Goal: Information Seeking & Learning: Learn about a topic

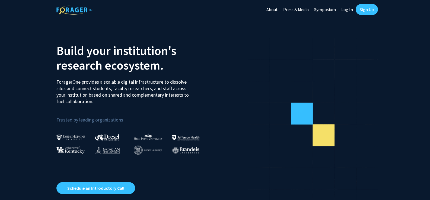
click at [344, 7] on link "Log In" at bounding box center [346, 9] width 17 height 19
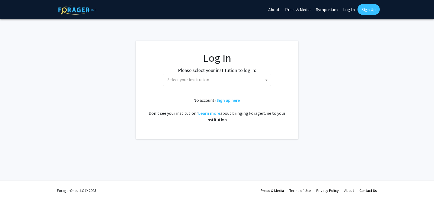
click at [226, 79] on span "Select your institution" at bounding box center [218, 79] width 106 height 11
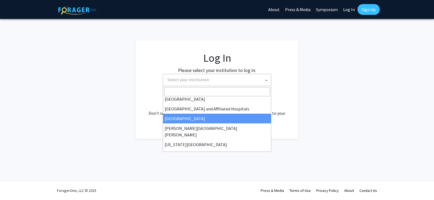
scroll to position [108, 0]
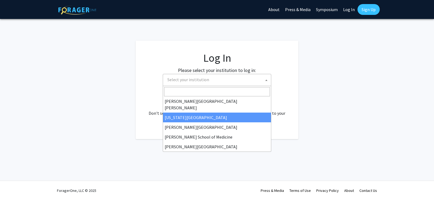
click at [283, 107] on div "No account? Sign up here . Don't see your institution? Learn more about bringin…" at bounding box center [216, 110] width 141 height 26
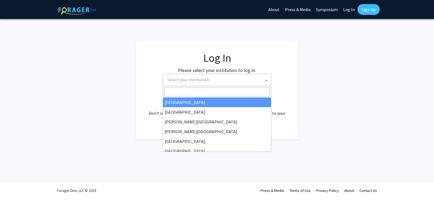
click at [245, 82] on span "Select your institution" at bounding box center [218, 79] width 106 height 11
click at [257, 75] on span "Select your institution" at bounding box center [218, 79] width 106 height 11
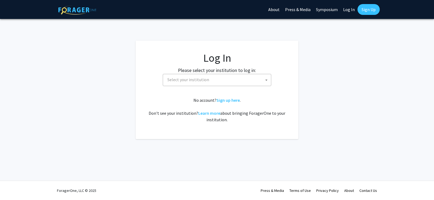
click at [255, 79] on span "Select your institution" at bounding box center [218, 79] width 106 height 11
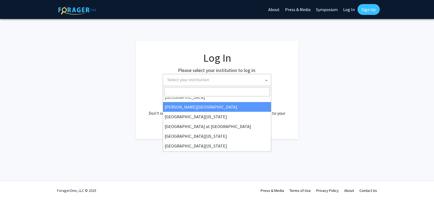
scroll to position [190, 0]
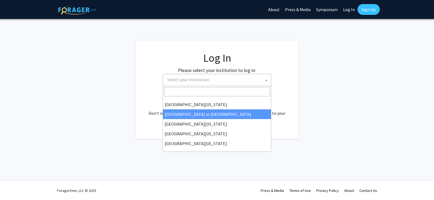
select select "18"
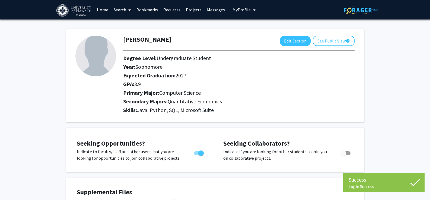
click at [273, 93] on h2 "Primary Major: Computer Science" at bounding box center [238, 93] width 231 height 7
click at [293, 43] on button "Edit Section" at bounding box center [295, 41] width 31 height 10
select select "sophomore"
select select "2027"
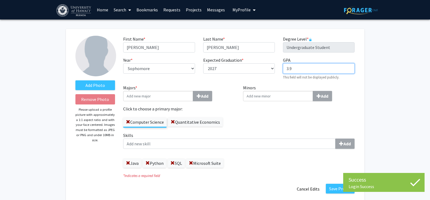
click at [299, 69] on input "3.9" at bounding box center [319, 68] width 72 height 10
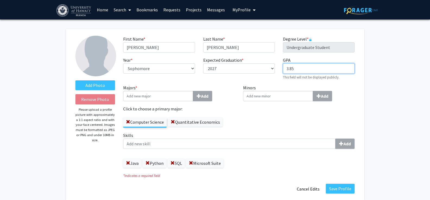
type input "3.85"
click at [236, 89] on div "Majors * Add Click to choose a primary major: Computer Science Quantitative Eco…" at bounding box center [179, 109] width 120 height 48
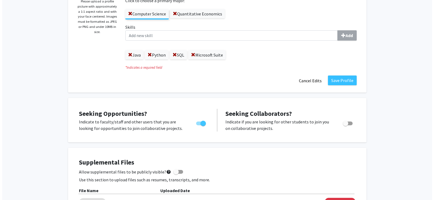
scroll to position [217, 0]
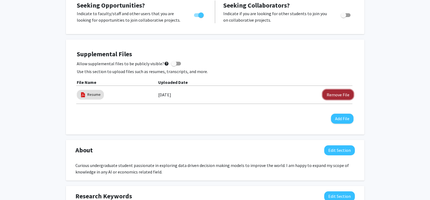
click at [336, 92] on button "Remove File" at bounding box center [337, 95] width 31 height 10
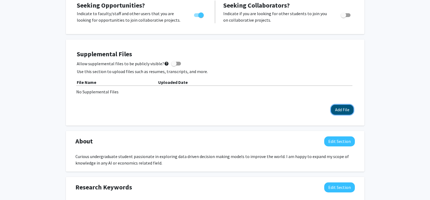
click at [341, 107] on button "Add File" at bounding box center [342, 110] width 23 height 10
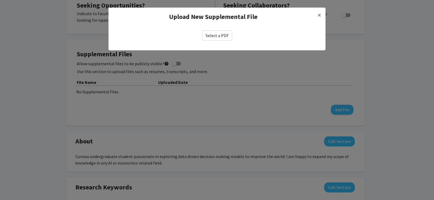
click at [222, 36] on label "Select a PDF" at bounding box center [217, 35] width 30 height 10
click at [0, 0] on input "Select a PDF" at bounding box center [0, 0] width 0 height 0
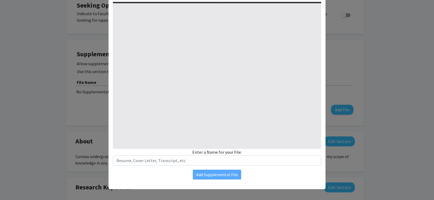
type input "0"
select select "custom"
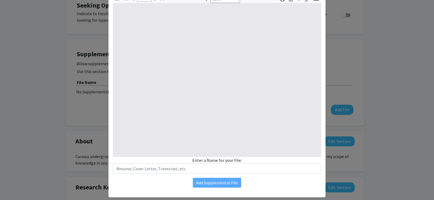
type input "1"
select select "auto"
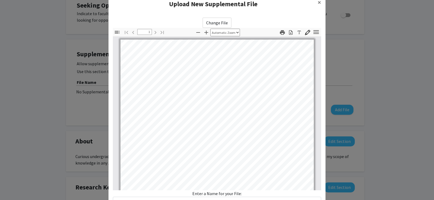
scroll to position [0, 0]
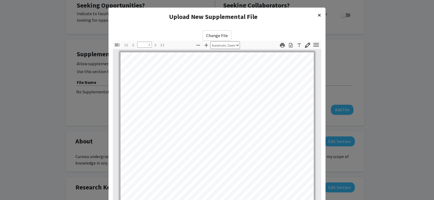
click at [319, 13] on span "×" at bounding box center [320, 15] width 4 height 8
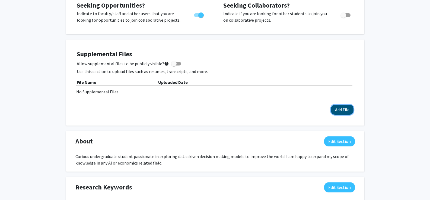
click at [347, 108] on button "Add File" at bounding box center [342, 110] width 23 height 10
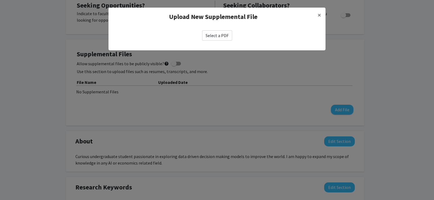
click at [219, 37] on label "Select a PDF" at bounding box center [217, 35] width 30 height 10
click at [0, 0] on input "Select a PDF" at bounding box center [0, 0] width 0 height 0
select select "custom"
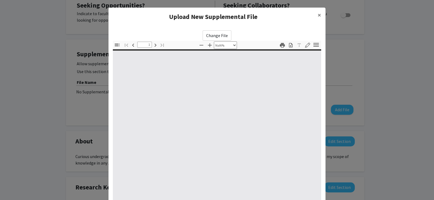
type input "0"
select select "custom"
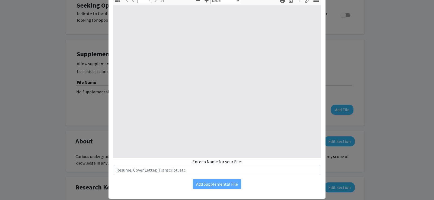
scroll to position [56, 0]
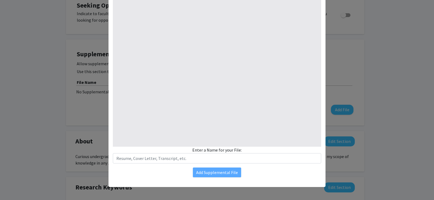
type input "1"
select select "auto"
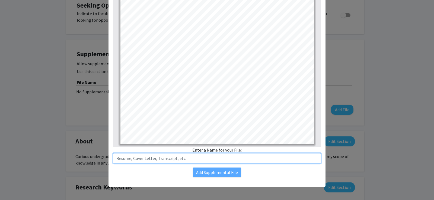
click at [212, 158] on input "text" at bounding box center [217, 158] width 208 height 10
type input "Resume"
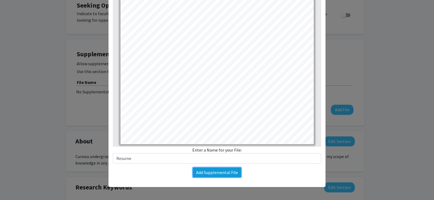
click at [209, 174] on button "Add Supplemental File" at bounding box center [217, 173] width 48 height 10
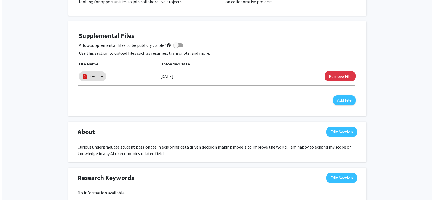
scroll to position [244, 0]
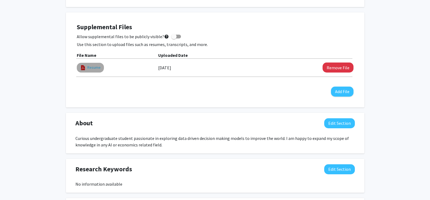
click at [97, 69] on link "Resume" at bounding box center [93, 68] width 13 height 6
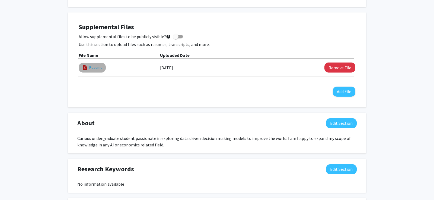
select select "custom"
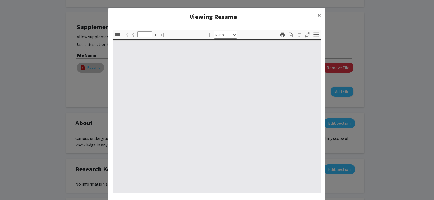
type input "0"
select select "custom"
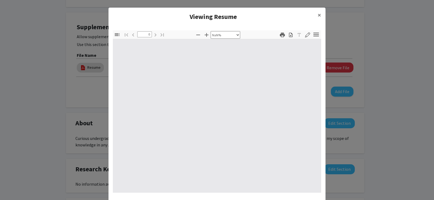
type input "1"
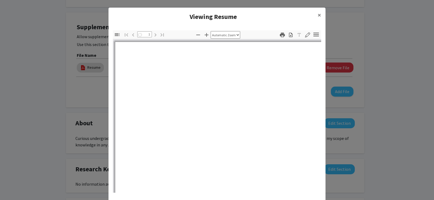
select select "auto"
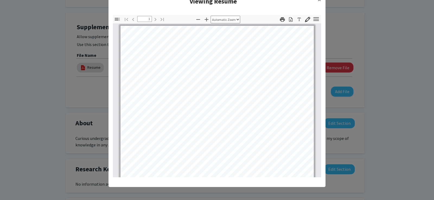
scroll to position [0, 0]
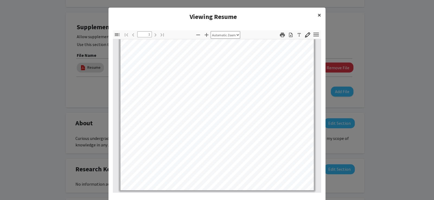
click at [318, 15] on span "×" at bounding box center [320, 15] width 4 height 8
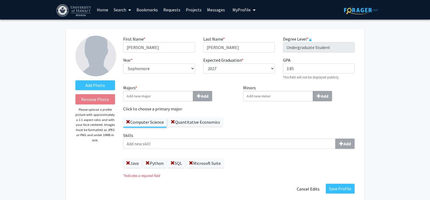
click at [102, 12] on link "Home" at bounding box center [102, 9] width 17 height 19
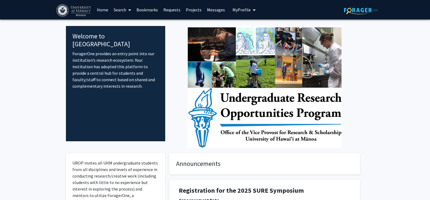
click at [248, 8] on span "My Profile" at bounding box center [241, 9] width 18 height 5
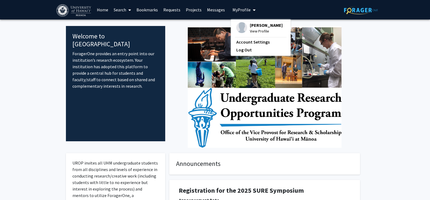
click at [189, 10] on link "Projects" at bounding box center [193, 9] width 21 height 19
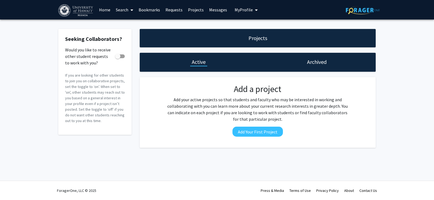
click at [114, 11] on link "Search" at bounding box center [124, 9] width 23 height 19
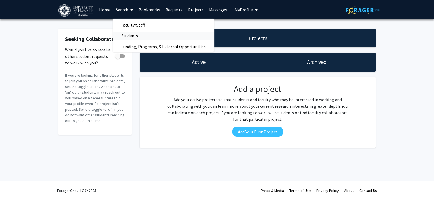
click at [130, 34] on span "Students" at bounding box center [129, 35] width 33 height 11
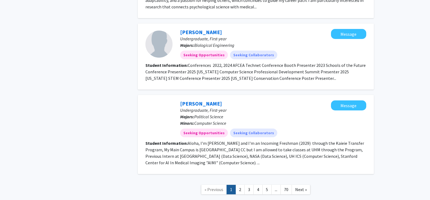
scroll to position [820, 0]
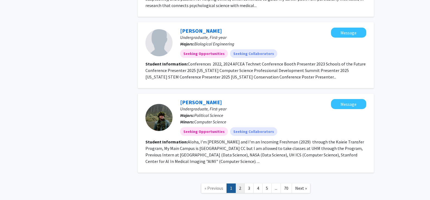
click at [241, 184] on link "2" at bounding box center [239, 188] width 9 height 9
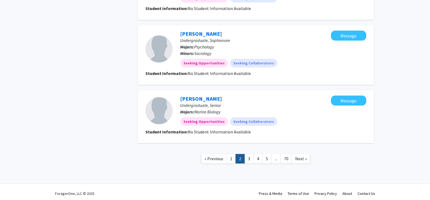
scroll to position [527, 0]
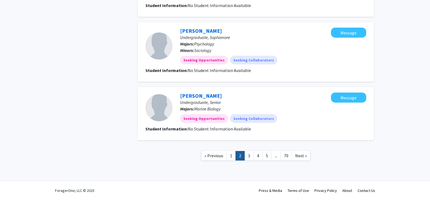
click at [250, 155] on link "3" at bounding box center [248, 155] width 9 height 9
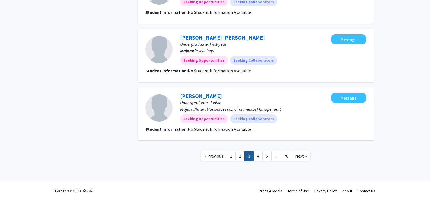
scroll to position [495, 0]
click at [260, 156] on link "4" at bounding box center [257, 155] width 9 height 9
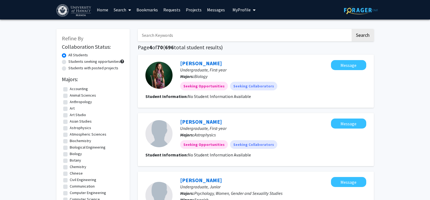
click at [129, 10] on icon at bounding box center [129, 10] width 3 height 4
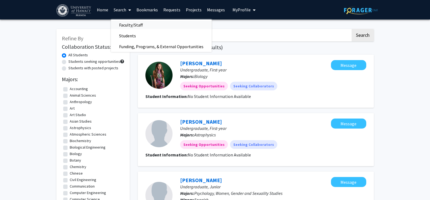
click at [155, 28] on link "Faculty/Staff" at bounding box center [161, 25] width 101 height 8
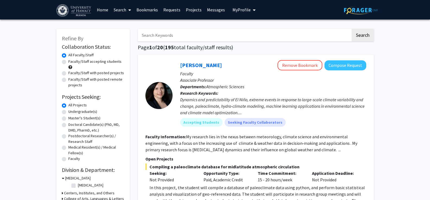
click at [90, 113] on label "Undergraduate(s)" at bounding box center [82, 112] width 29 height 6
click at [72, 113] on input "Undergraduate(s)" at bounding box center [70, 111] width 4 height 4
radio input "true"
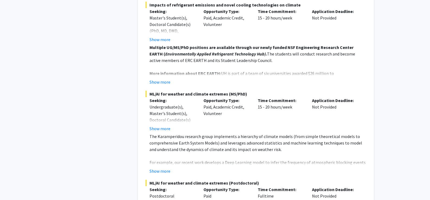
scroll to position [1437, 0]
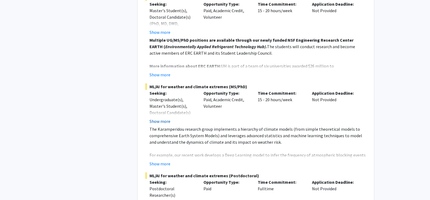
click at [164, 118] on button "Show more" at bounding box center [159, 121] width 21 height 7
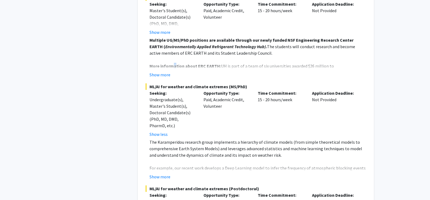
drag, startPoint x: 222, startPoint y: 101, endPoint x: 187, endPoint y: 55, distance: 57.6
click at [175, 63] on strong "More information about ERC EARTH:" at bounding box center [185, 65] width 72 height 5
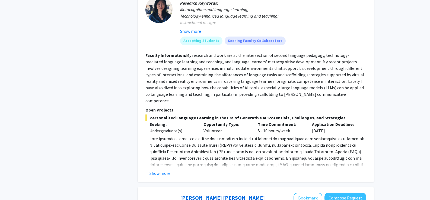
scroll to position [2170, 0]
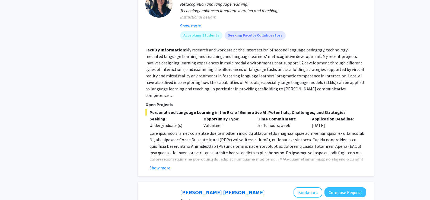
click at [160, 143] on fg-read-more "Qualifications required for the student mentee Undergraduate student with prove…" at bounding box center [255, 150] width 221 height 41
click at [157, 165] on button "Show more" at bounding box center [159, 168] width 21 height 7
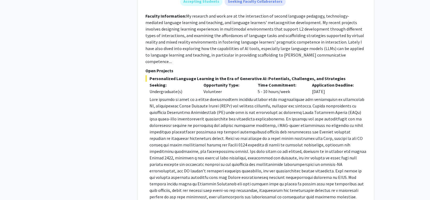
scroll to position [2197, 0]
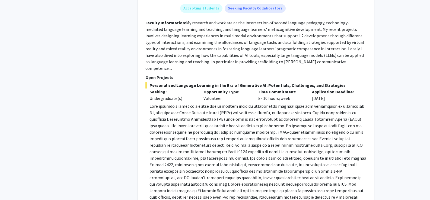
drag, startPoint x: 225, startPoint y: 79, endPoint x: 194, endPoint y: 81, distance: 31.8
click at [194, 89] on div "Seeking: Undergraduate(s) Opportunity Type: Volunteer Time Commitment: 5 - 10 h…" at bounding box center [251, 95] width 221 height 13
click at [197, 89] on div "Seeking: Undergraduate(s)" at bounding box center [172, 95] width 54 height 13
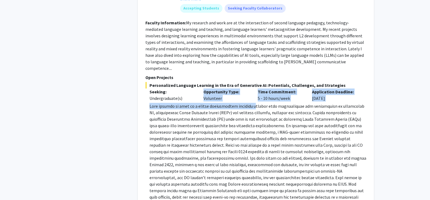
drag, startPoint x: 213, startPoint y: 76, endPoint x: 244, endPoint y: 84, distance: 31.9
click at [244, 84] on div "Personalized Language Learning in the Era of Generative AI: Potentials, Challen…" at bounding box center [255, 187] width 221 height 211
click at [240, 89] on p "Opportunity Type:" at bounding box center [226, 92] width 46 height 7
click at [232, 89] on div "Opportunity Type: Volunteer" at bounding box center [226, 95] width 54 height 13
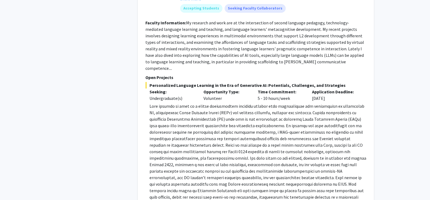
click at [232, 89] on div "Opportunity Type: Volunteer" at bounding box center [226, 95] width 54 height 13
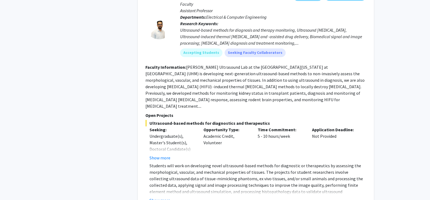
scroll to position [1975, 0]
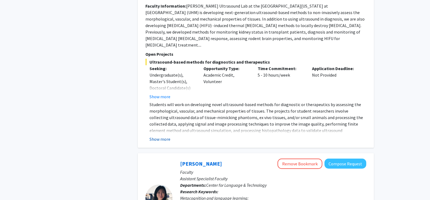
click at [157, 136] on button "Show more" at bounding box center [159, 139] width 21 height 7
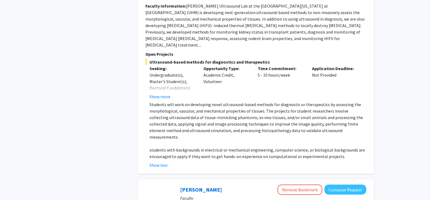
click at [165, 94] on button "Show more" at bounding box center [159, 97] width 21 height 7
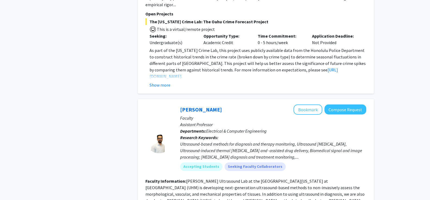
scroll to position [1731, 0]
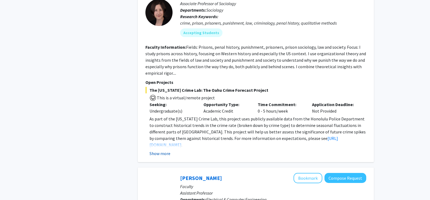
click at [163, 151] on button "Show more" at bounding box center [159, 154] width 21 height 7
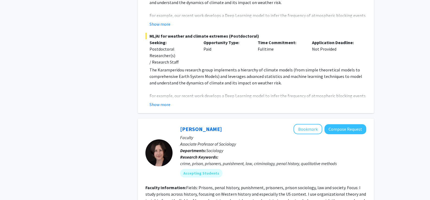
scroll to position [1514, 0]
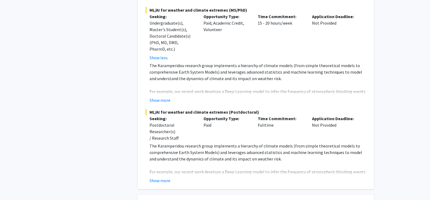
click at [162, 169] on p "For example, our recent work develops a Deep Learning model to infer the freque…" at bounding box center [257, 179] width 217 height 20
click at [161, 171] on fg-read-more "The Karamperidou research group implements a hierarchy of climate models (from …" at bounding box center [255, 163] width 221 height 41
click at [168, 97] on button "Show more" at bounding box center [159, 100] width 21 height 7
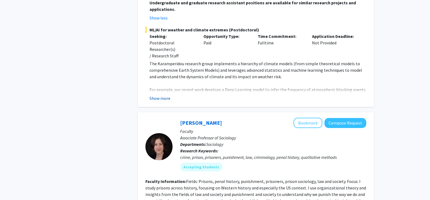
click at [168, 95] on button "Show more" at bounding box center [159, 98] width 21 height 7
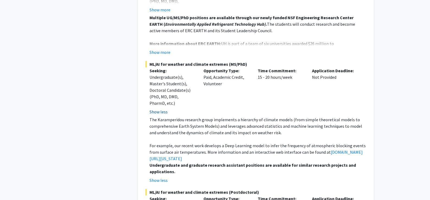
click at [161, 109] on button "Show less" at bounding box center [158, 112] width 18 height 7
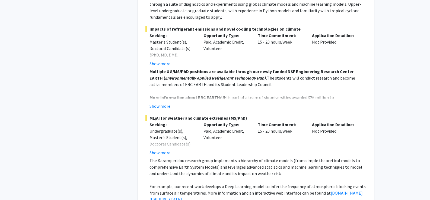
scroll to position [1406, 0]
click at [167, 96] on fg-read-more "Multiple UG/MS/PhD positions are available through our newly funded NSF Enginee…" at bounding box center [255, 89] width 221 height 41
click at [165, 103] on button "Show more" at bounding box center [159, 106] width 21 height 7
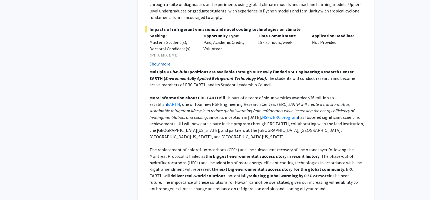
click at [164, 61] on button "Show more" at bounding box center [159, 64] width 21 height 7
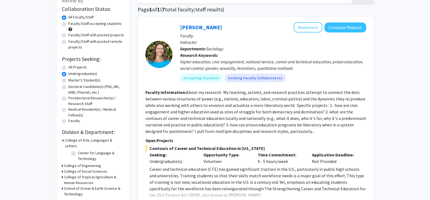
scroll to position [0, 0]
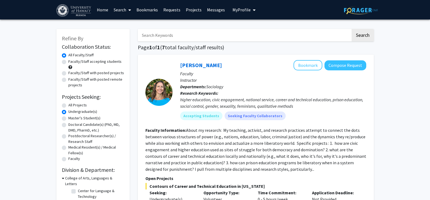
click at [182, 35] on input "Search Keywords" at bounding box center [244, 35] width 213 height 12
